Goal: Find specific page/section: Find specific page/section

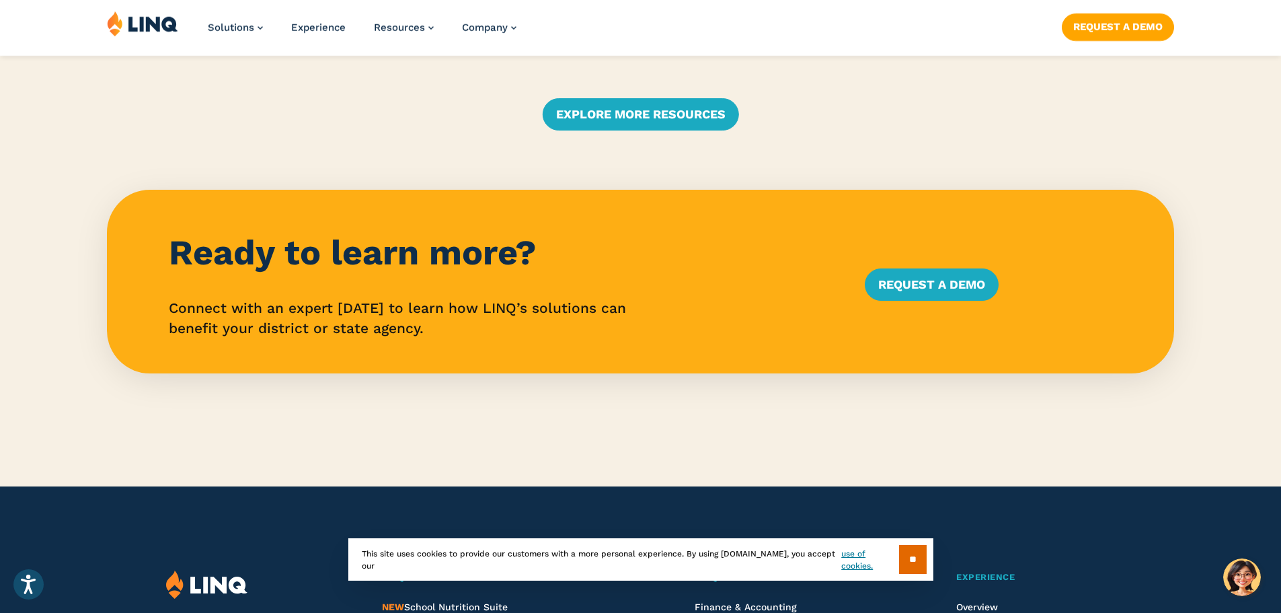
scroll to position [3228, 0]
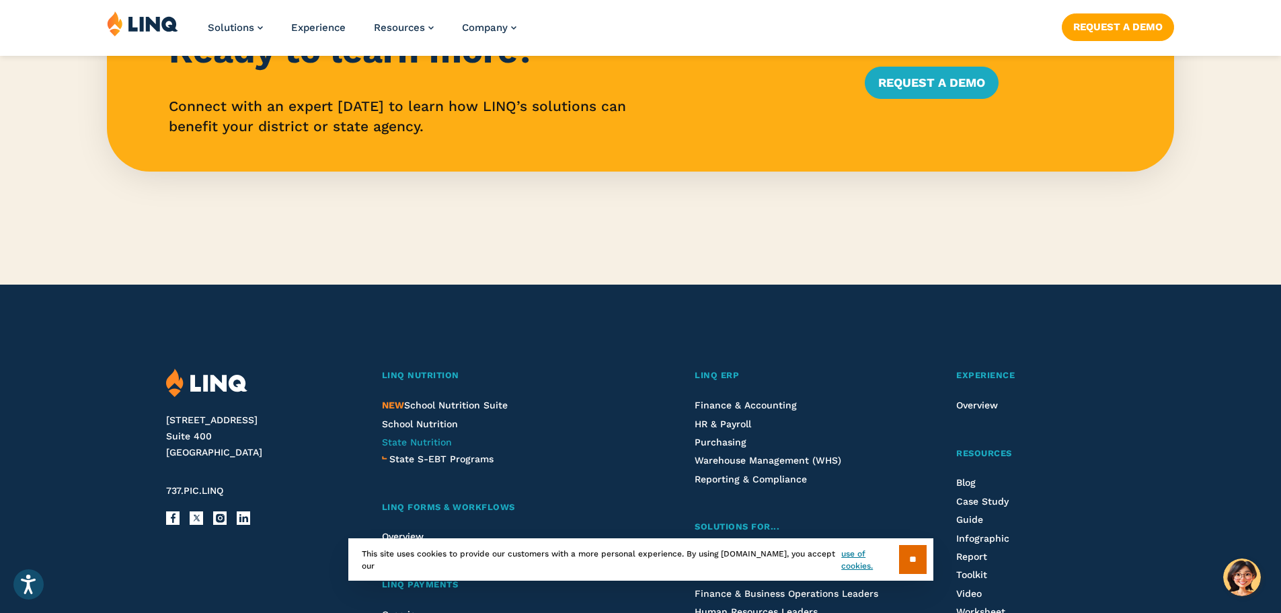
click at [404, 440] on span "State Nutrition" at bounding box center [417, 441] width 70 height 11
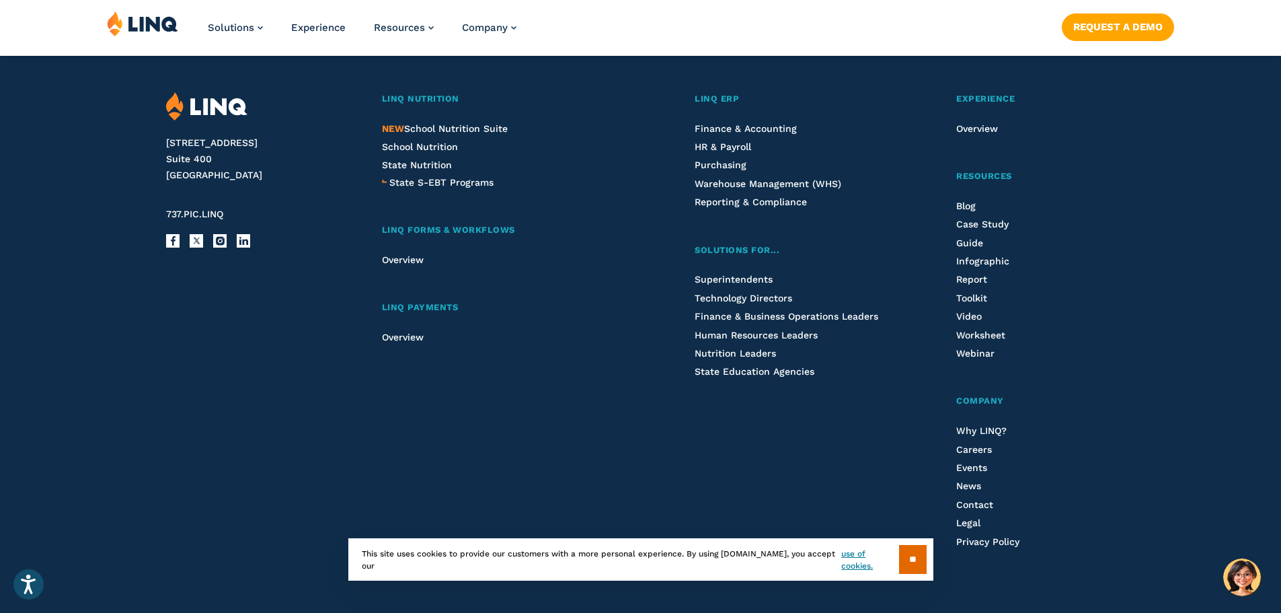
scroll to position [3854, 0]
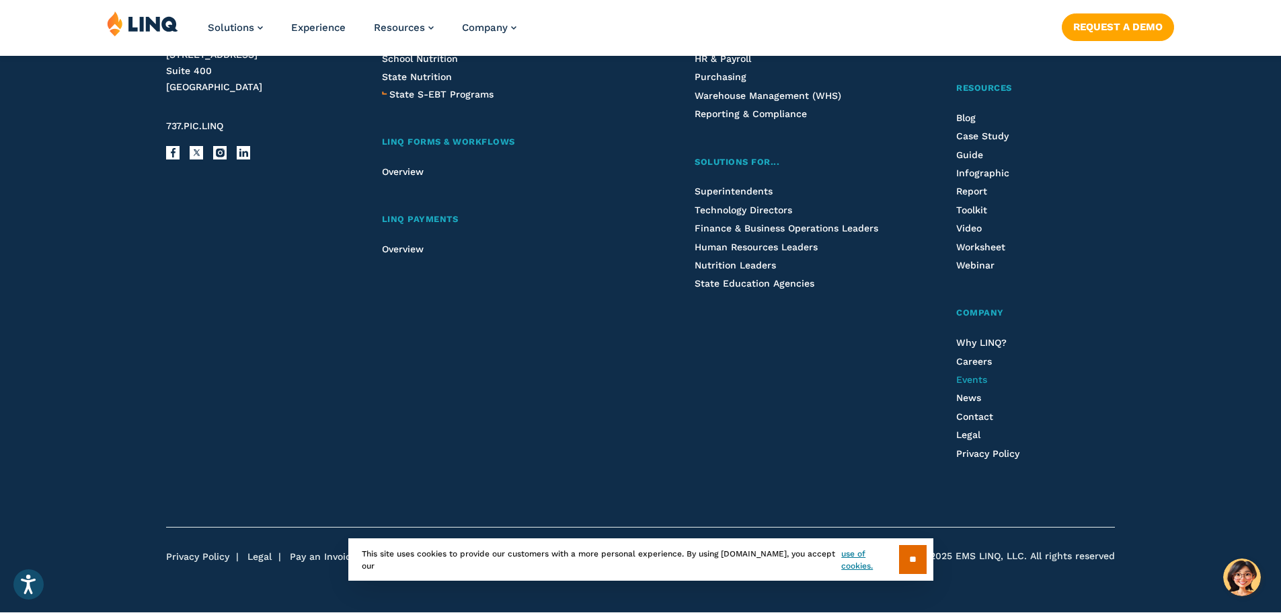
click at [964, 377] on span "Events" at bounding box center [971, 379] width 31 height 11
